Goal: Find specific page/section: Find specific page/section

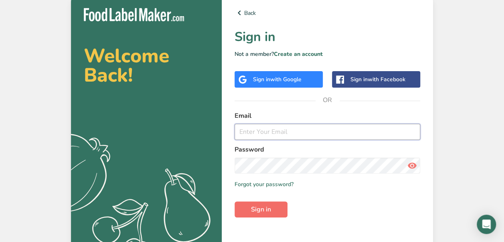
type input "[EMAIL_ADDRESS][DOMAIN_NAME]"
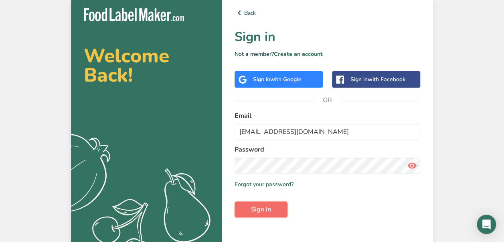
click at [253, 210] on span "Sign in" at bounding box center [261, 209] width 20 height 10
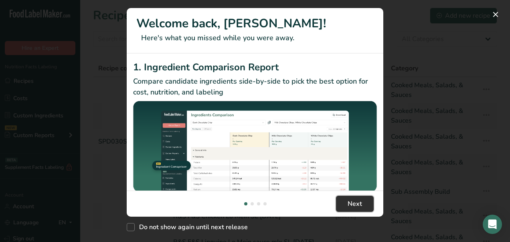
click at [357, 209] on button "Next" at bounding box center [355, 203] width 38 height 16
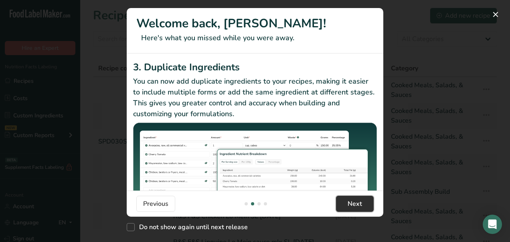
click at [357, 209] on button "Next" at bounding box center [355, 203] width 38 height 16
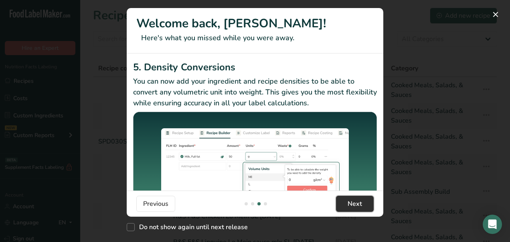
click at [357, 209] on button "Next" at bounding box center [355, 203] width 38 height 16
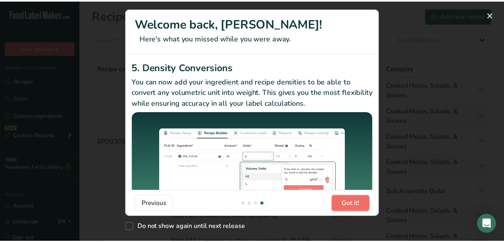
scroll to position [0, 770]
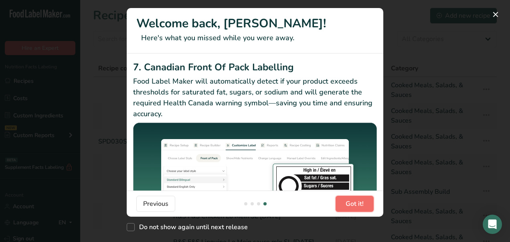
click at [357, 209] on button "Got it!" at bounding box center [355, 203] width 38 height 16
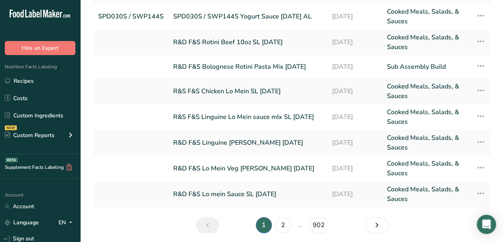
scroll to position [0, 0]
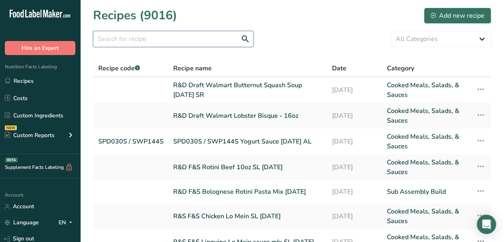
click at [135, 43] on input "text" at bounding box center [173, 39] width 160 height 16
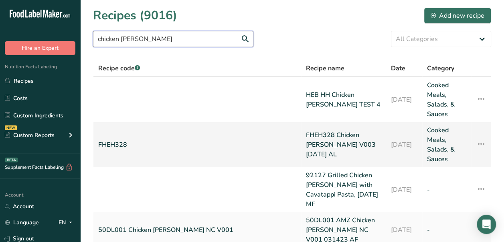
type input "chicken [PERSON_NAME]"
click at [341, 125] on link "FHEH328 Chicken [PERSON_NAME] V003 [DATE] AL" at bounding box center [343, 144] width 75 height 39
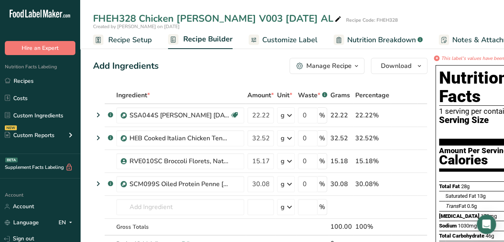
click at [30, 81] on link "Recipes" at bounding box center [40, 80] width 80 height 15
